Goal: Task Accomplishment & Management: Use online tool/utility

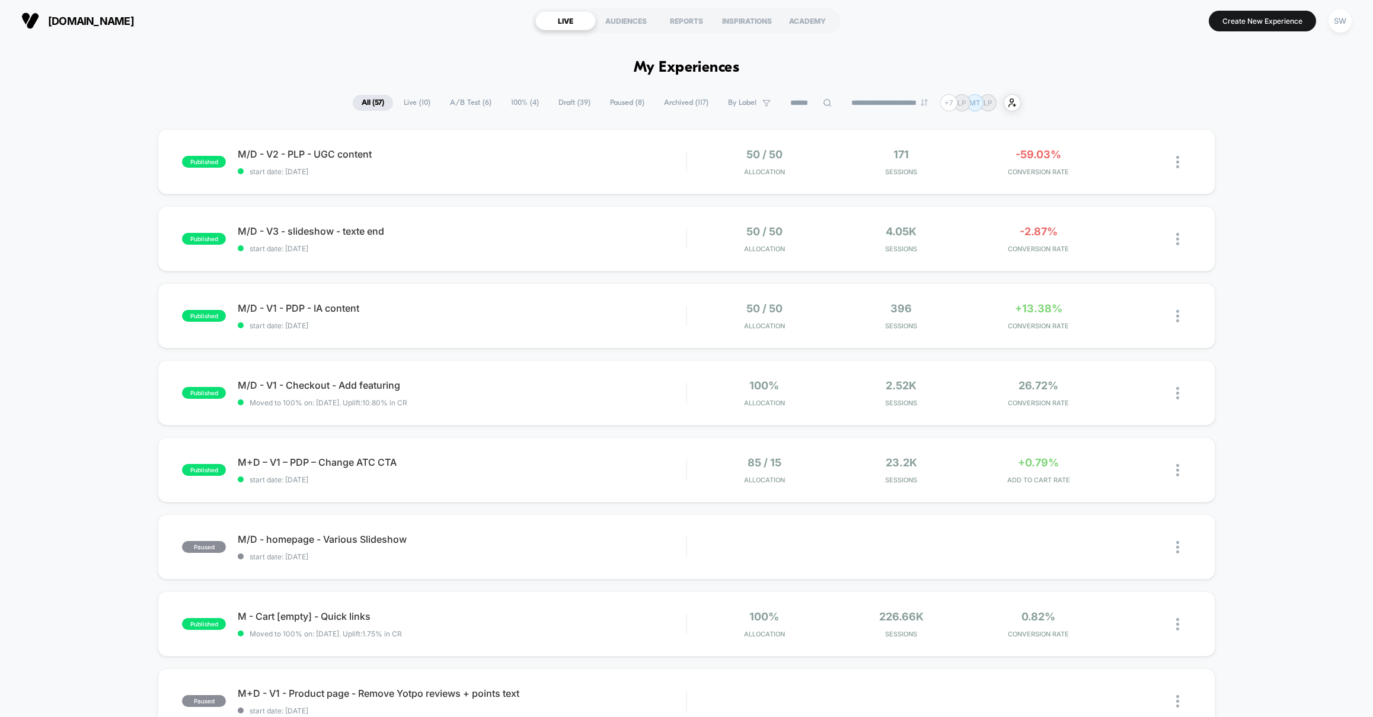
click at [459, 101] on span "A/B Test ( 6 )" at bounding box center [470, 103] width 59 height 16
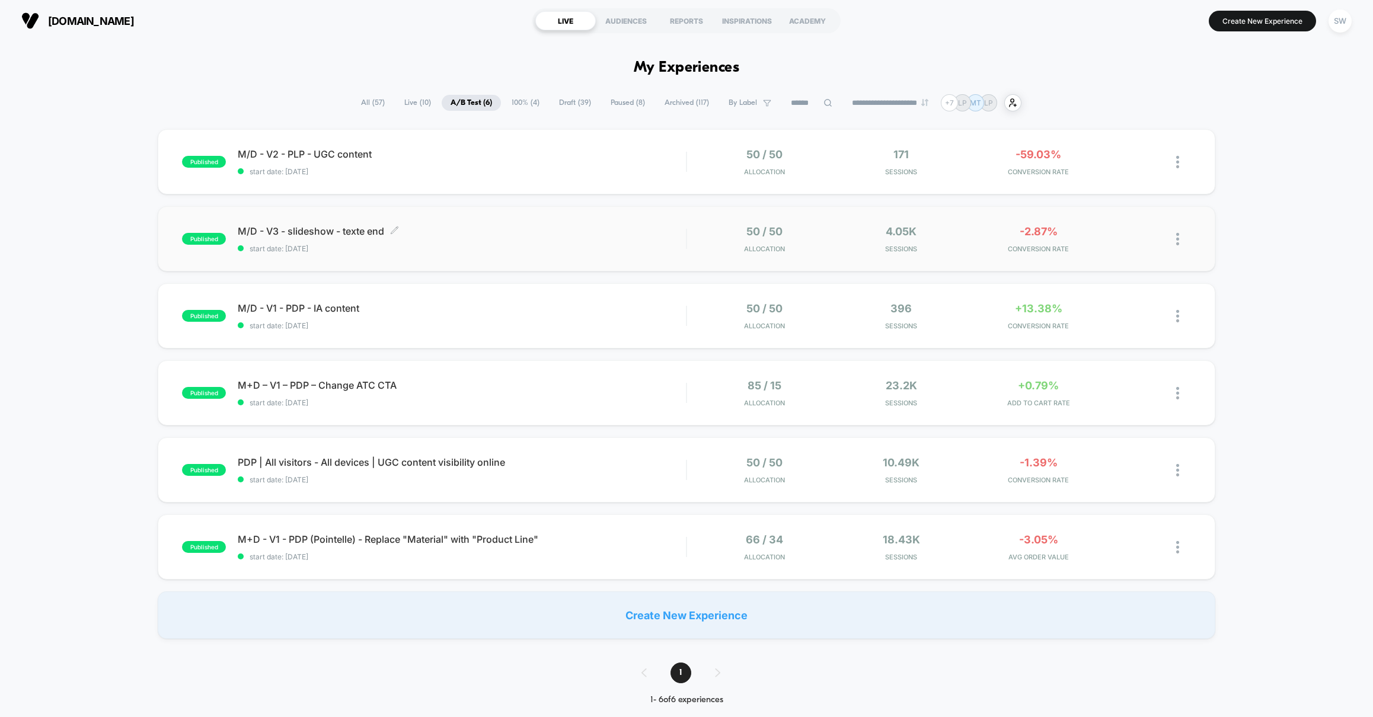
click at [531, 244] on span "start date: [DATE]" at bounding box center [462, 248] width 448 height 9
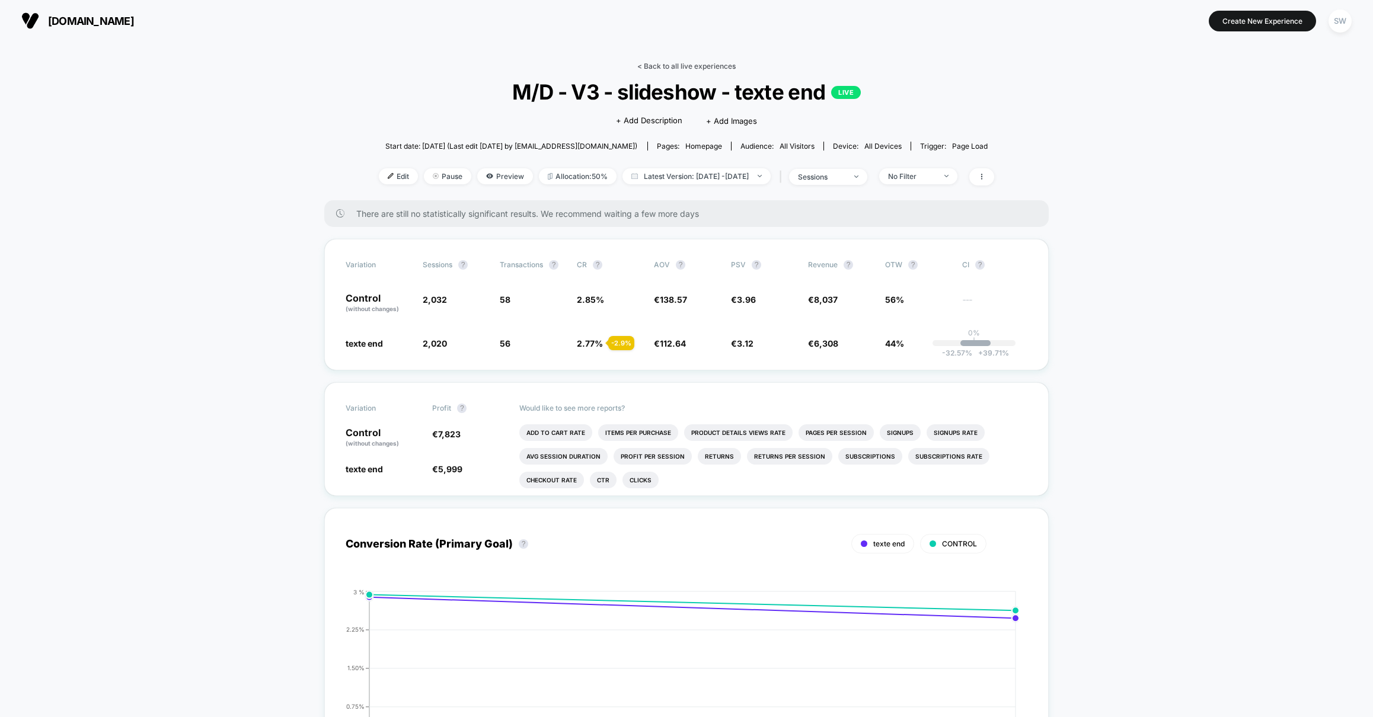
click at [693, 62] on link "< Back to all live experiences" at bounding box center [686, 66] width 98 height 9
